Goal: Information Seeking & Learning: Learn about a topic

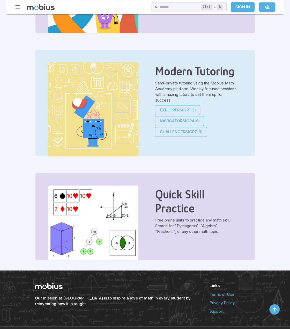
scroll to position [129, 0]
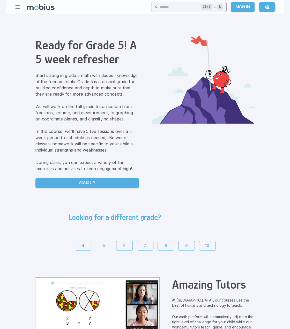
click at [160, 5] on input "text" at bounding box center [180, 7] width 41 height 10
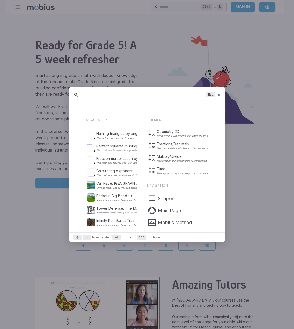
click at [104, 100] on div "Esc" at bounding box center [146, 95] width 155 height 16
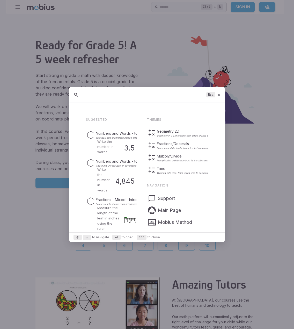
click at [105, 98] on input "text" at bounding box center [143, 94] width 122 height 9
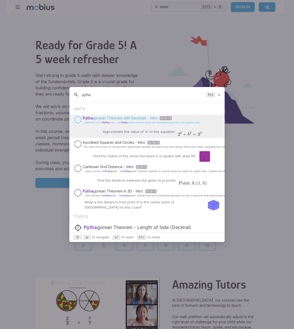
type input "pytha"
click at [112, 117] on p "Pytha gorean Theorem with Decimals - Intro Gr 8-10" at bounding box center [142, 118] width 118 height 5
